Goal: Book appointment/travel/reservation

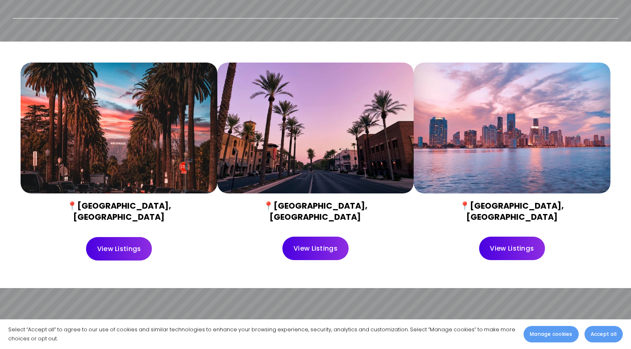
scroll to position [390, 0]
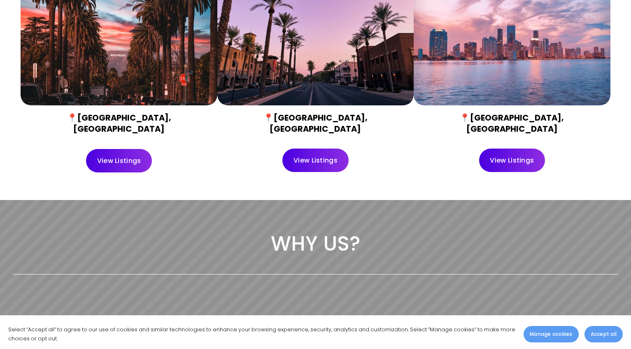
click at [117, 153] on link "View Listings" at bounding box center [119, 160] width 66 height 23
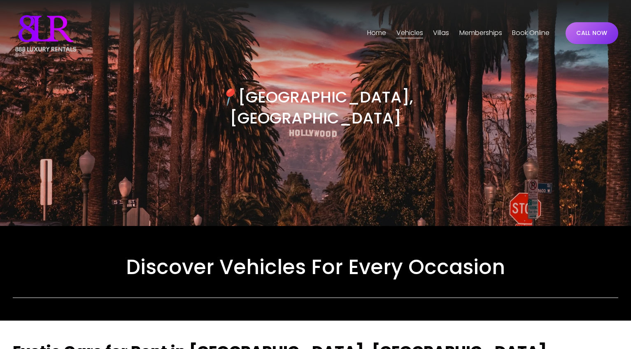
click at [218, 199] on div "📍 Los Angeles, CA" at bounding box center [315, 133] width 631 height 185
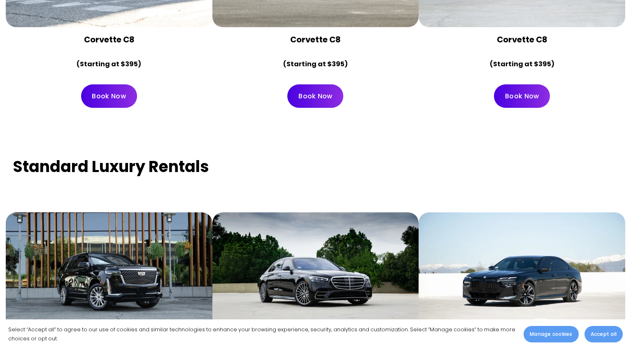
scroll to position [3232, 0]
